Goal: Navigation & Orientation: Find specific page/section

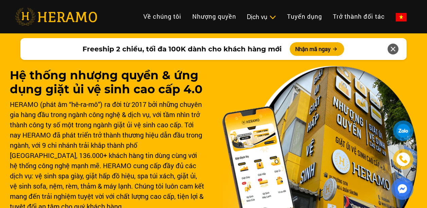
click at [234, 73] on img at bounding box center [320, 160] width 196 height 188
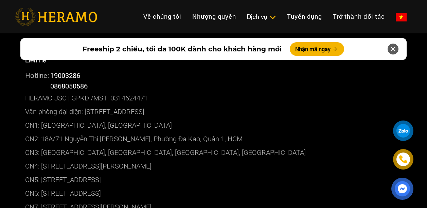
scroll to position [3642, 0]
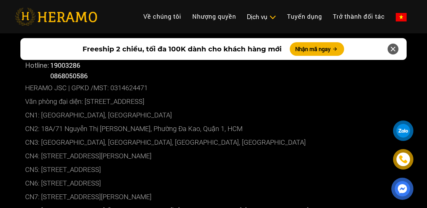
click at [395, 49] on icon at bounding box center [393, 49] width 8 height 12
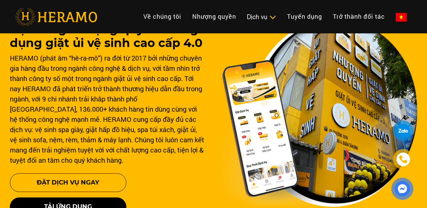
scroll to position [0, 0]
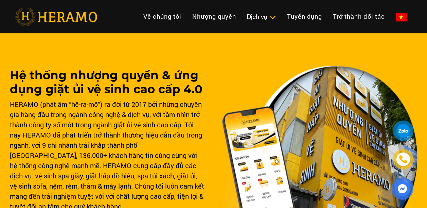
click at [285, 54] on div "Hệ thống nhượng quyền & ứng dụng giặt ủi vệ sinh cao cấp 4.0 HERAMO (phát âm “h…" at bounding box center [214, 173] width 408 height 286
